Goal: Browse casually: Explore the website without a specific task or goal

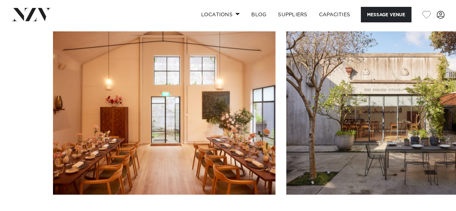
scroll to position [759, 0]
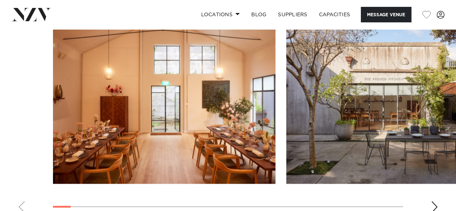
click at [430, 201] on div "Next slide" at bounding box center [433, 207] width 7 height 12
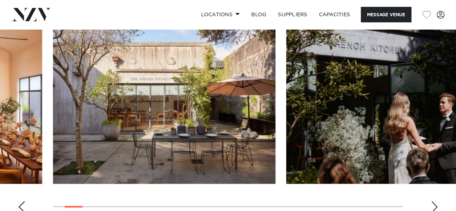
click at [431, 201] on div "Next slide" at bounding box center [433, 207] width 7 height 12
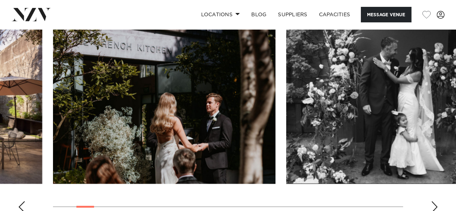
click at [436, 201] on div "Next slide" at bounding box center [433, 207] width 7 height 12
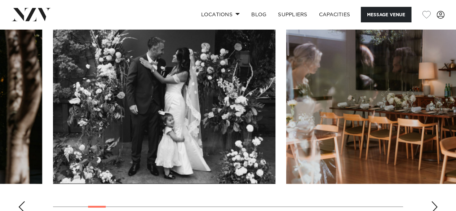
click at [436, 201] on div "Next slide" at bounding box center [433, 207] width 7 height 12
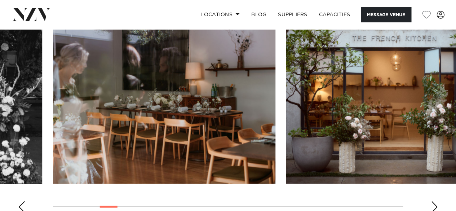
click at [436, 201] on div "Next slide" at bounding box center [433, 207] width 7 height 12
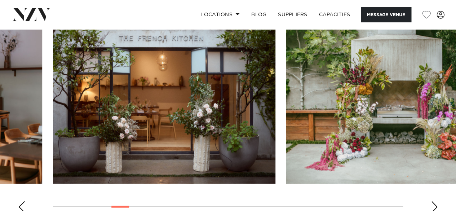
click at [436, 201] on div "Next slide" at bounding box center [433, 207] width 7 height 12
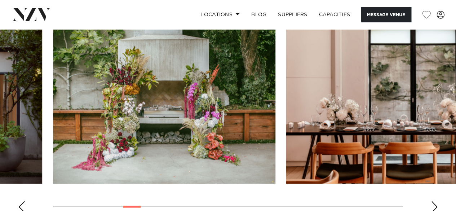
click at [436, 201] on div "Next slide" at bounding box center [433, 207] width 7 height 12
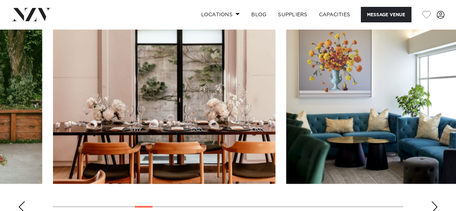
click at [436, 201] on div "Next slide" at bounding box center [433, 207] width 7 height 12
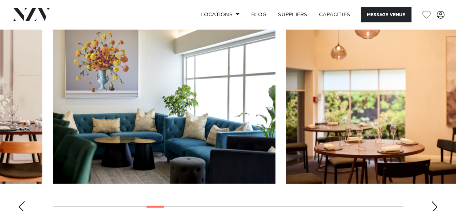
click at [436, 201] on div "Next slide" at bounding box center [433, 207] width 7 height 12
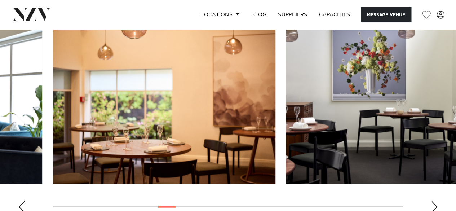
click at [436, 201] on div "Next slide" at bounding box center [433, 207] width 7 height 12
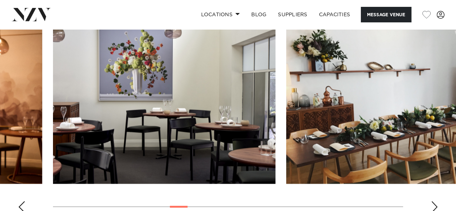
click at [436, 201] on div "Next slide" at bounding box center [433, 207] width 7 height 12
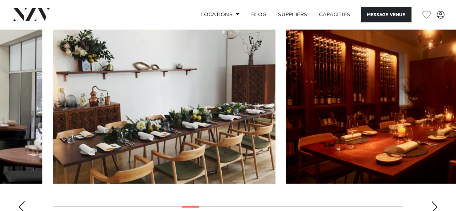
click at [436, 201] on div "Next slide" at bounding box center [433, 207] width 7 height 12
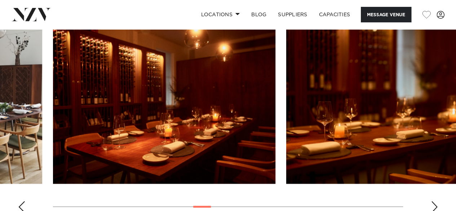
click at [431, 201] on div "Next slide" at bounding box center [433, 207] width 7 height 12
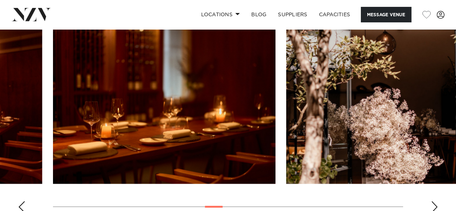
click at [431, 201] on div "Next slide" at bounding box center [433, 207] width 7 height 12
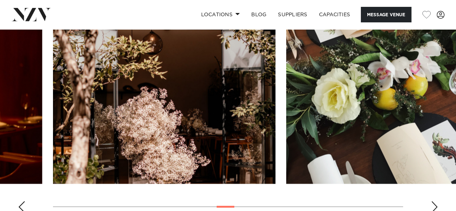
click at [431, 201] on div "Next slide" at bounding box center [433, 207] width 7 height 12
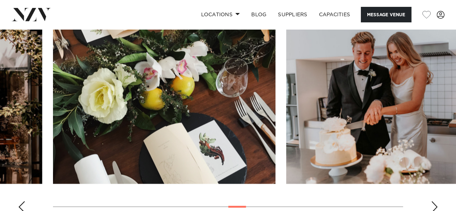
click at [431, 201] on div "Next slide" at bounding box center [433, 207] width 7 height 12
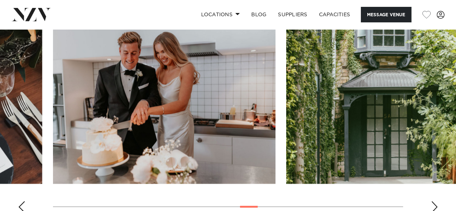
click at [431, 201] on div "Next slide" at bounding box center [433, 207] width 7 height 12
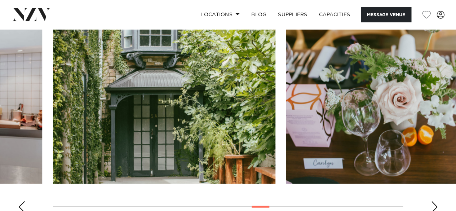
click at [431, 201] on div "Next slide" at bounding box center [433, 207] width 7 height 12
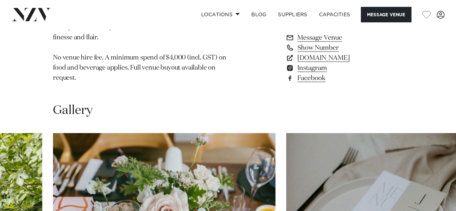
scroll to position [615, 0]
